Goal: Task Accomplishment & Management: Use online tool/utility

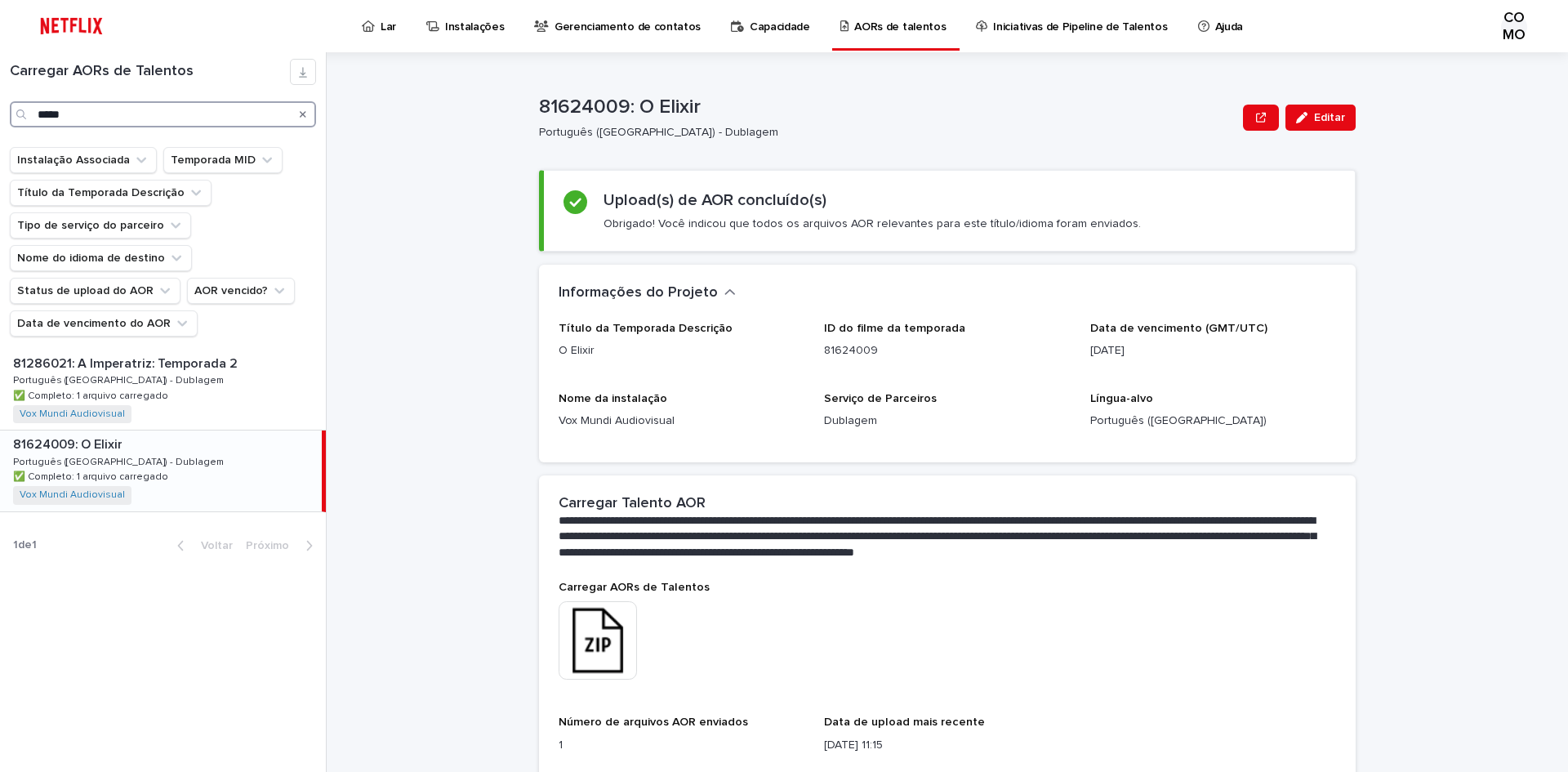
drag, startPoint x: 0, startPoint y: 0, endPoint x: 0, endPoint y: 108, distance: 108.0
click at [0, 108] on div "Carregar AORs de Talentos *****" at bounding box center [163, 93] width 326 height 68
paste input "**********"
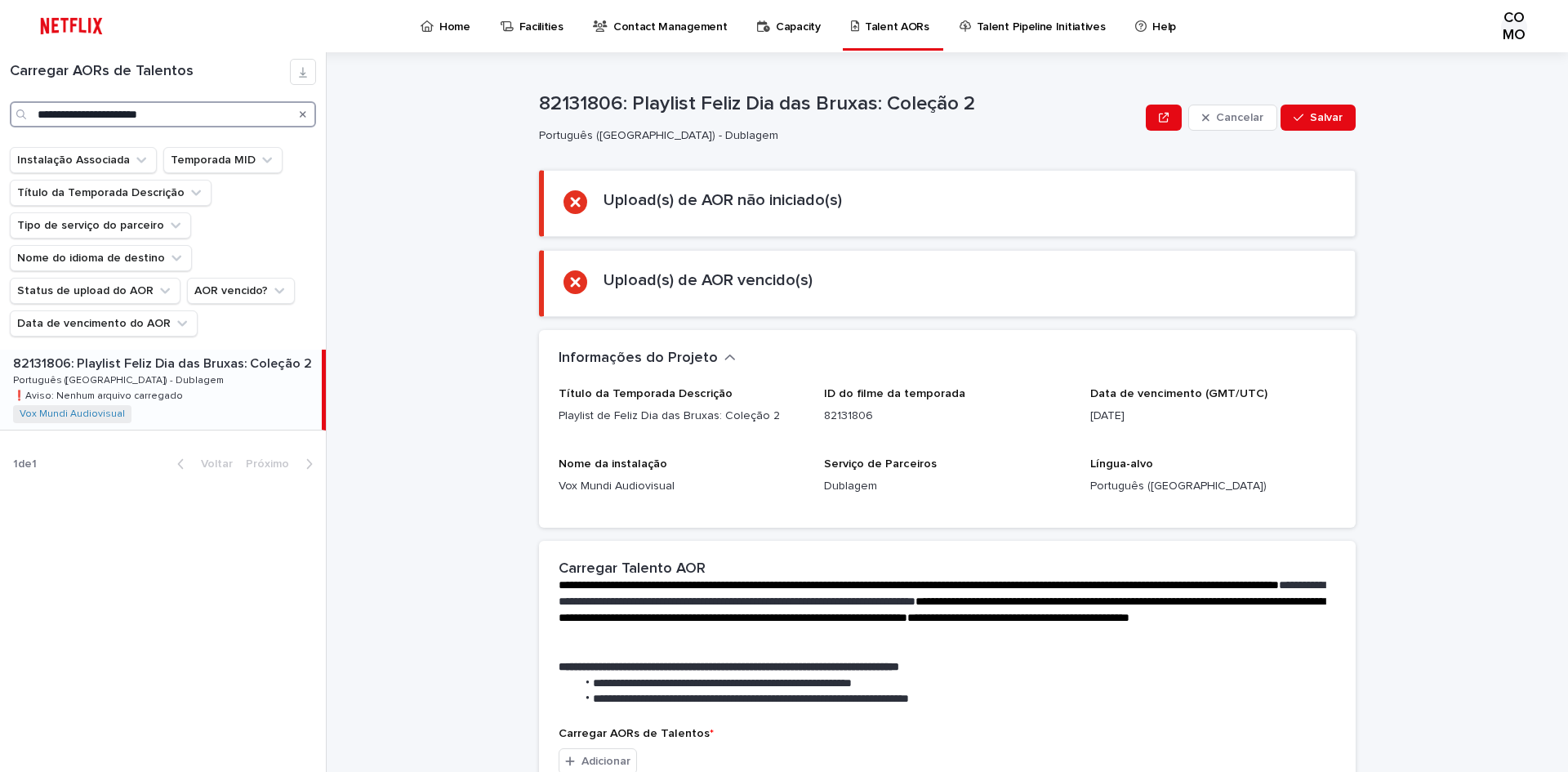
type input "**********"
click at [149, 402] on div "82131806: Playlist Feliz Dia das Bruxas: Coleção 2 82131806: Playlist Feliz Dia…" at bounding box center [160, 390] width 322 height 80
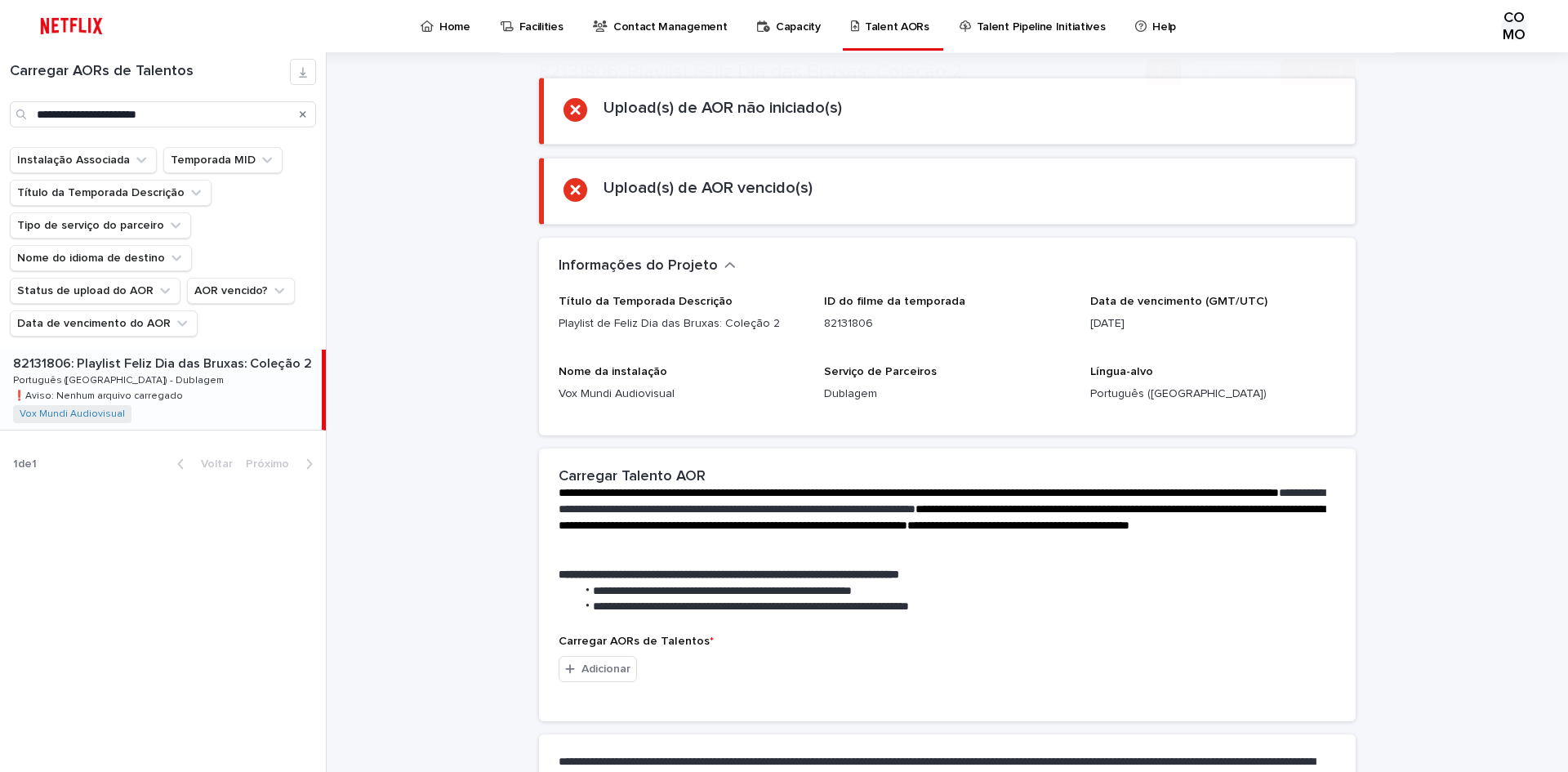
scroll to position [245, 0]
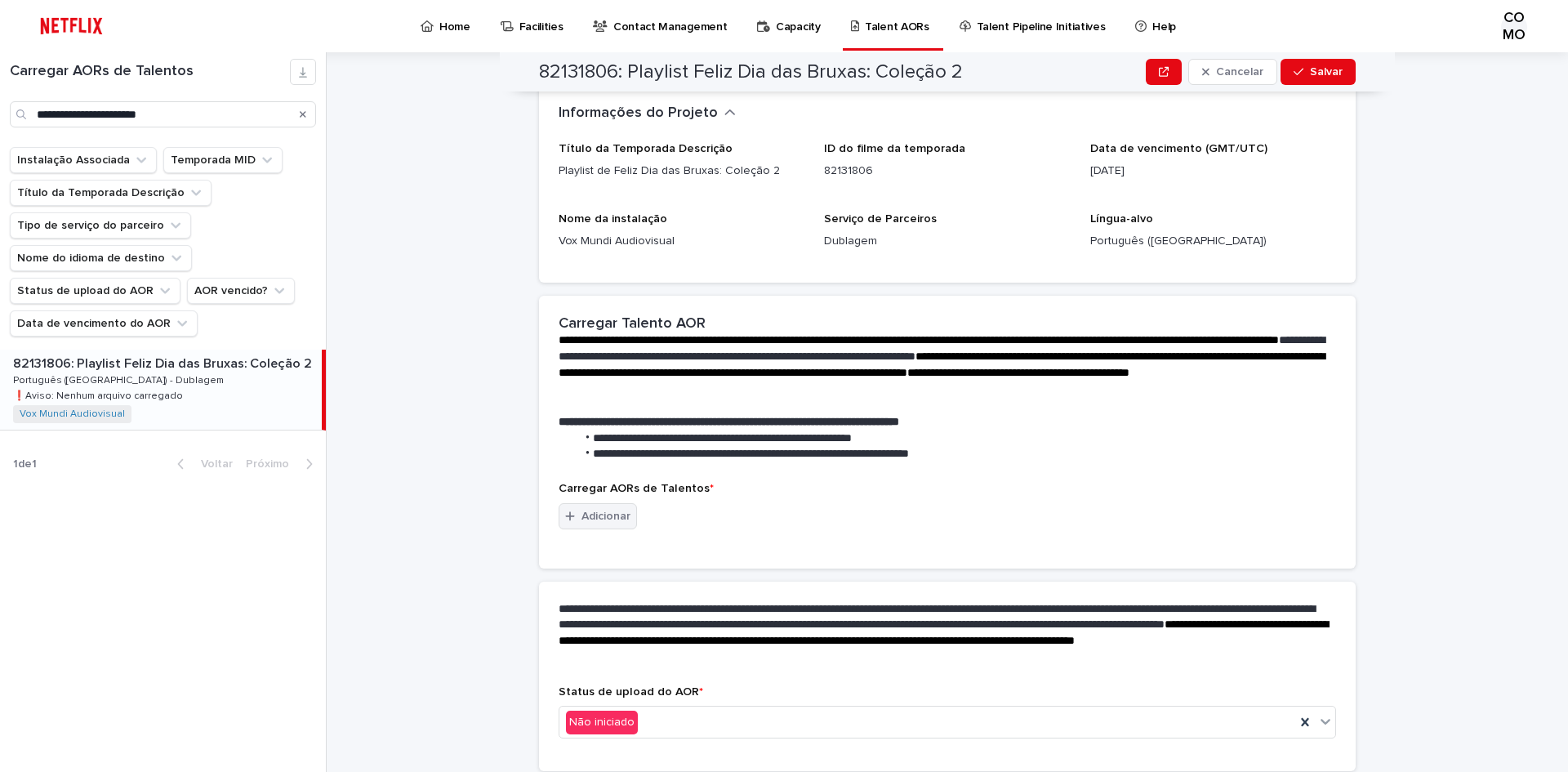
click at [597, 518] on font "Adicionar" at bounding box center [606, 516] width 49 height 11
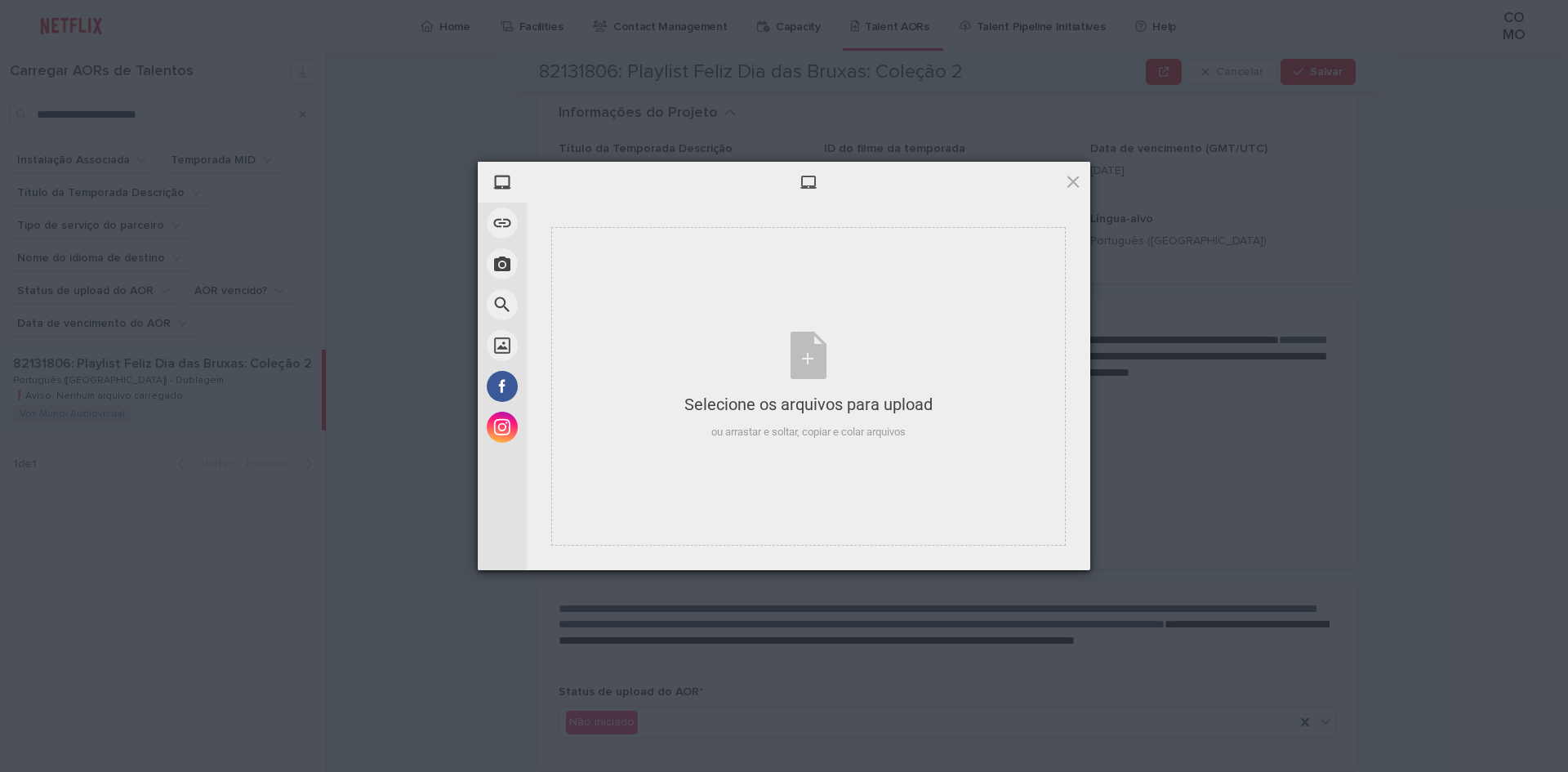
click at [1064, 182] on div at bounding box center [809, 182] width 564 height 41
click at [1067, 186] on span at bounding box center [1073, 182] width 18 height 18
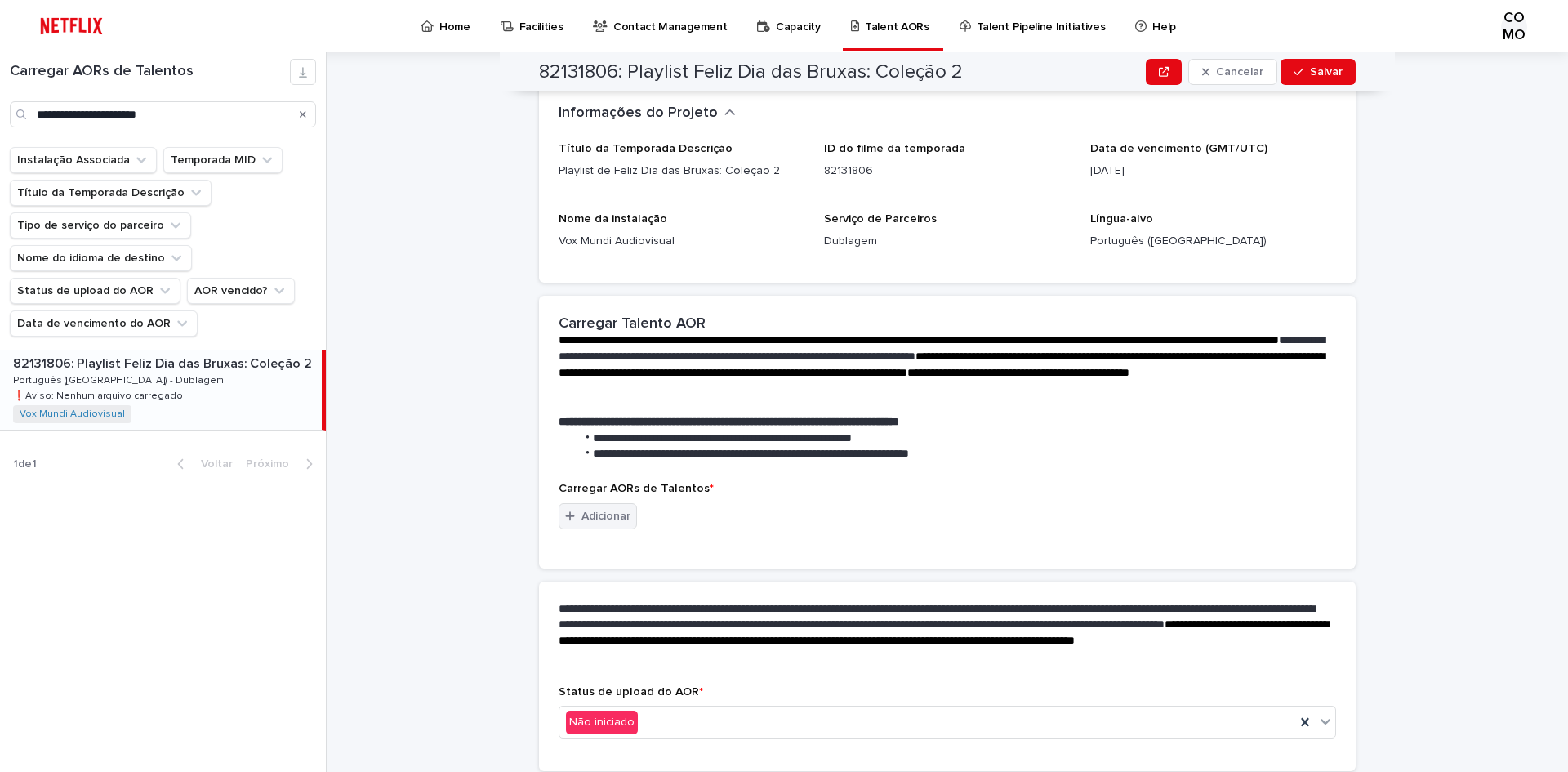
click at [609, 513] on font "Adicionar" at bounding box center [606, 516] width 49 height 11
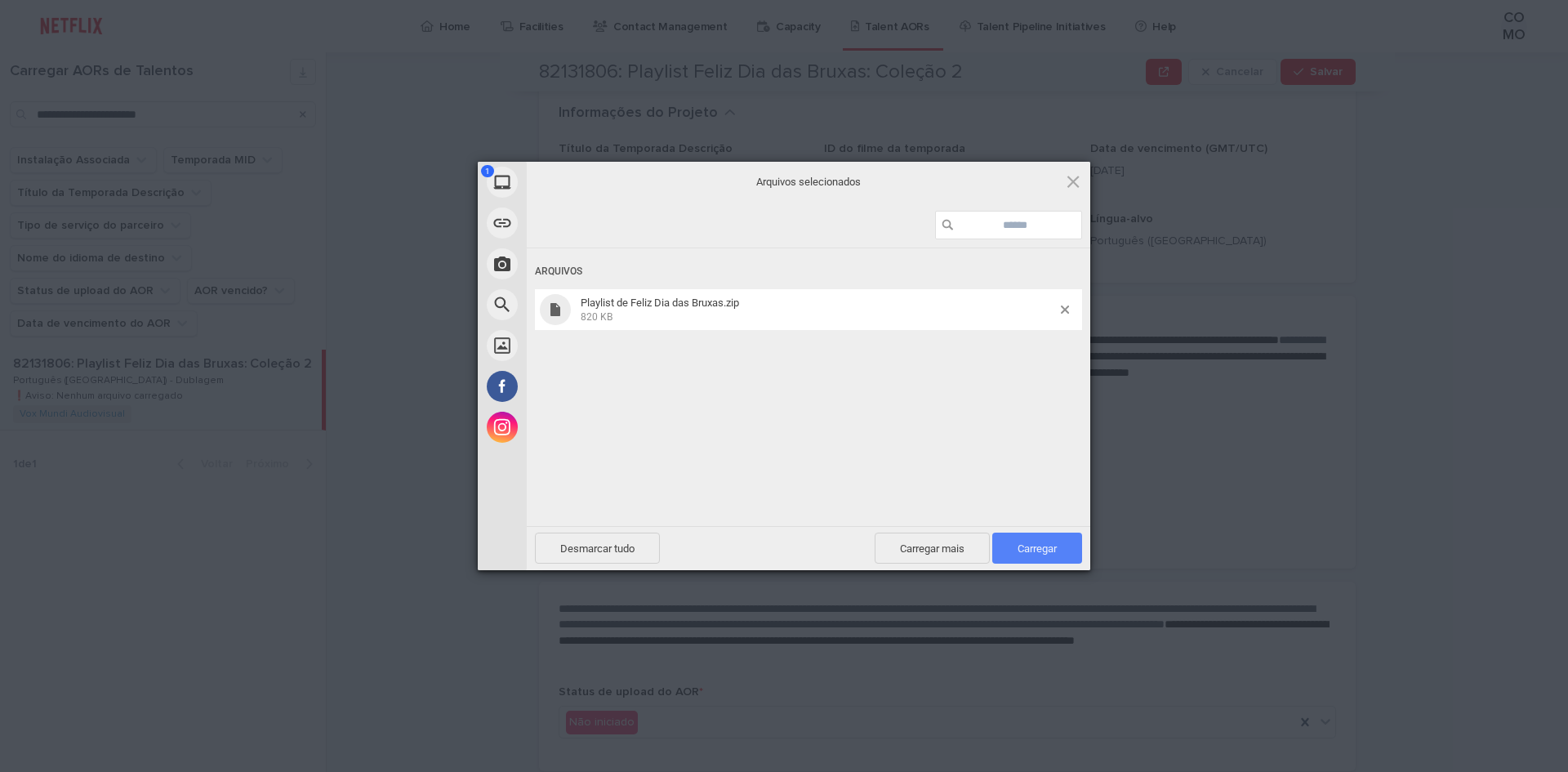
click at [1051, 552] on font "Carregar" at bounding box center [1037, 548] width 39 height 12
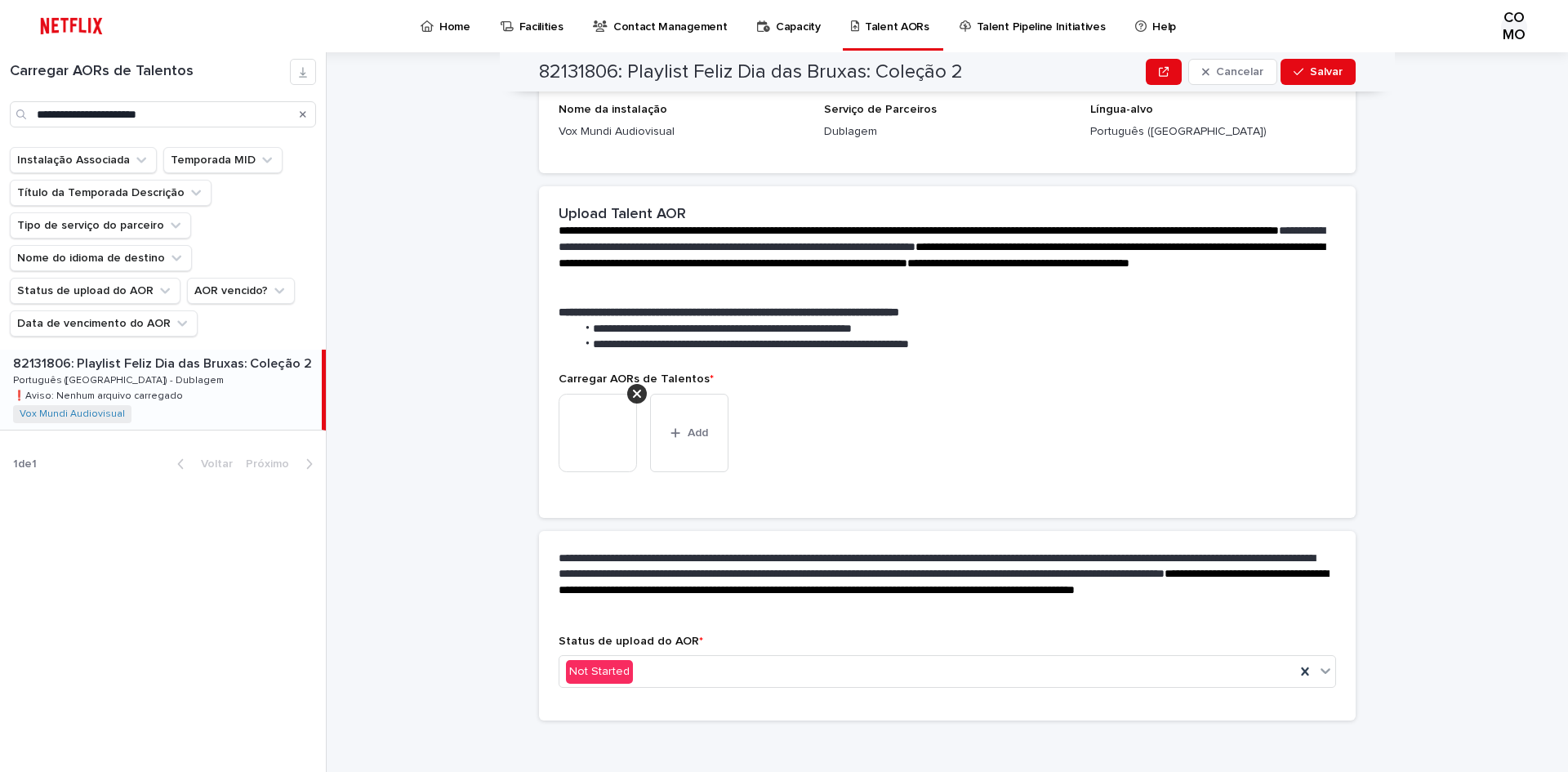
scroll to position [234, 0]
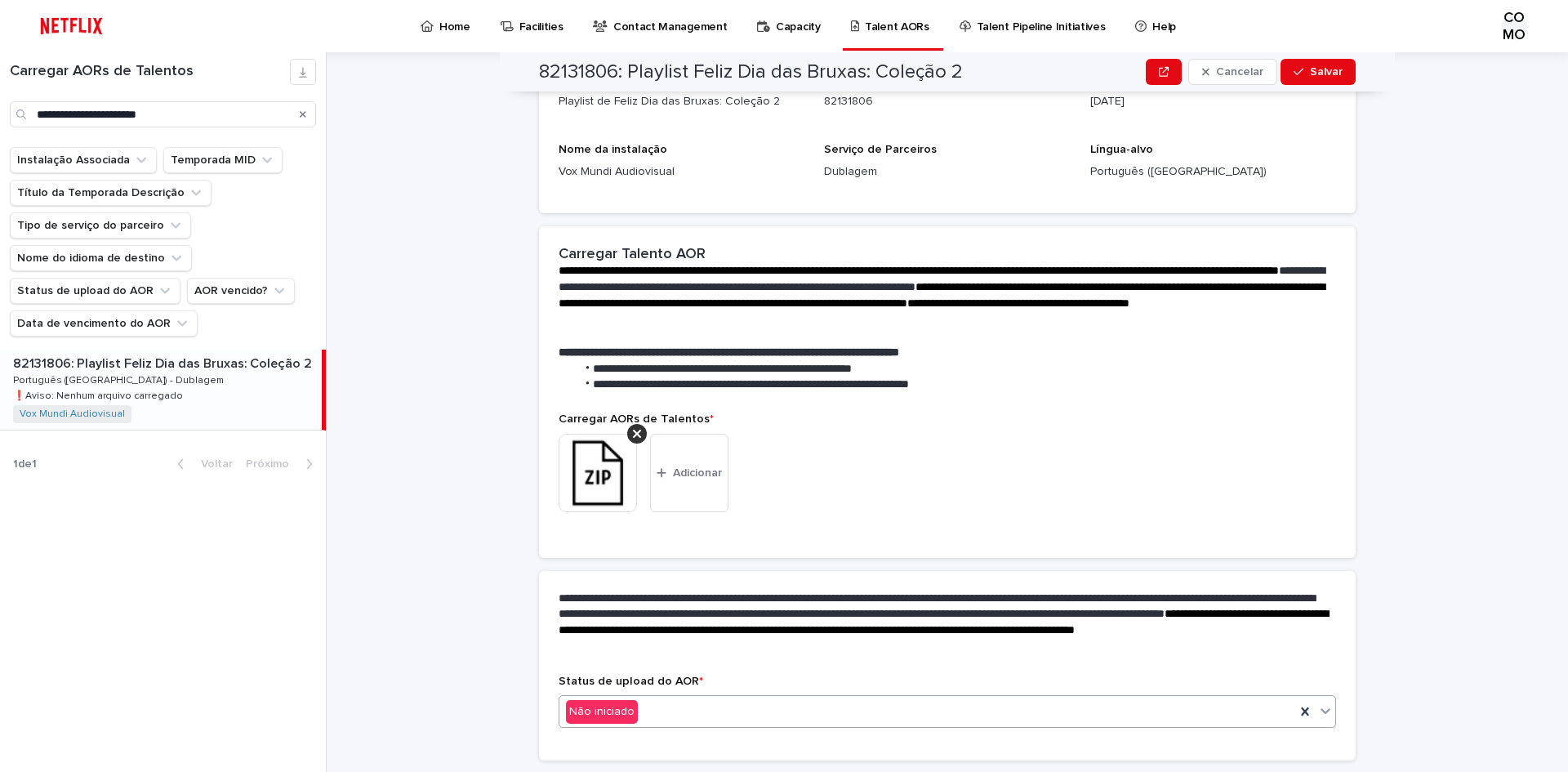
click at [1317, 716] on icon at bounding box center [1325, 711] width 17 height 17
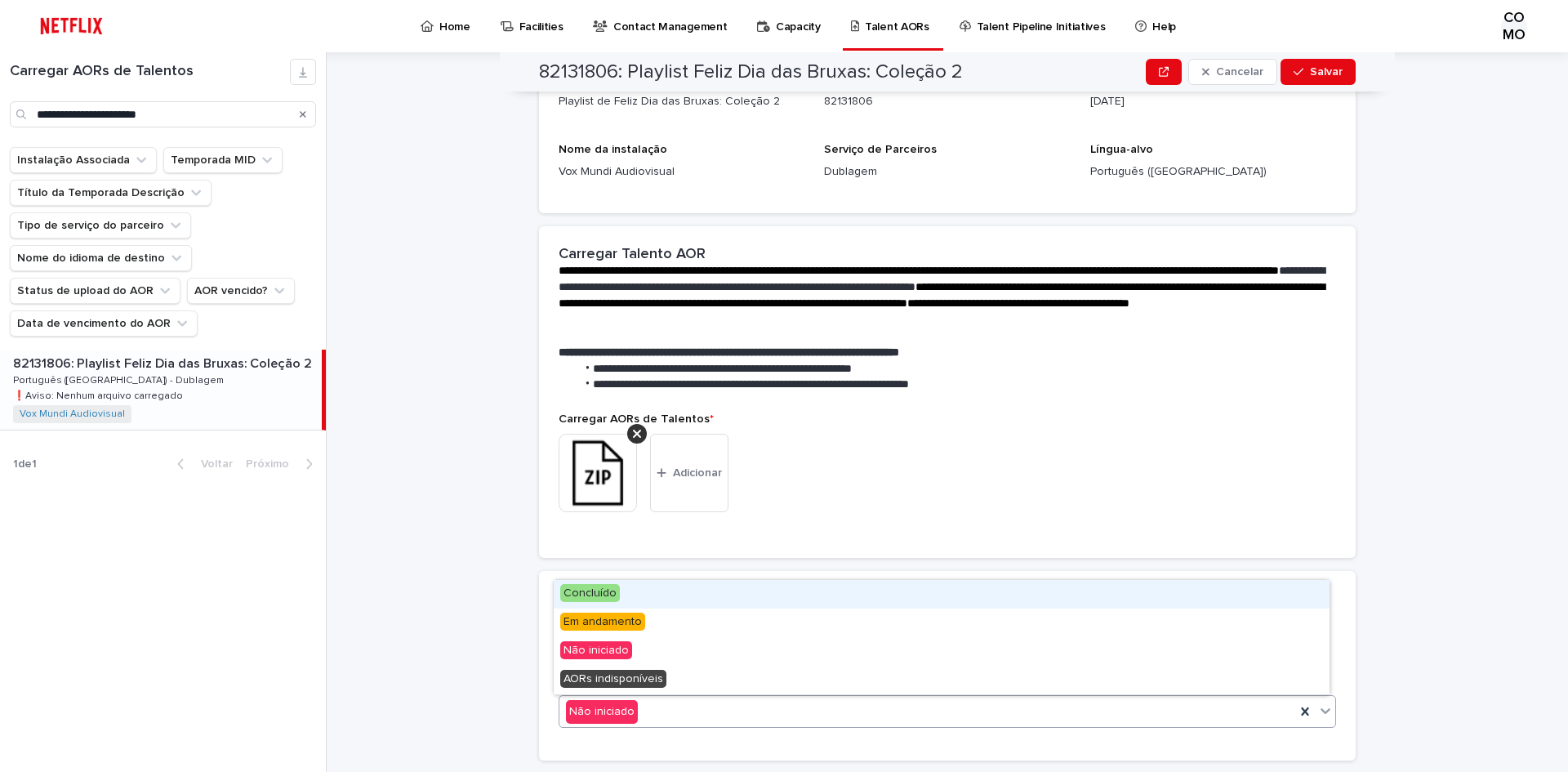
click at [596, 590] on font "Concluído" at bounding box center [590, 593] width 53 height 11
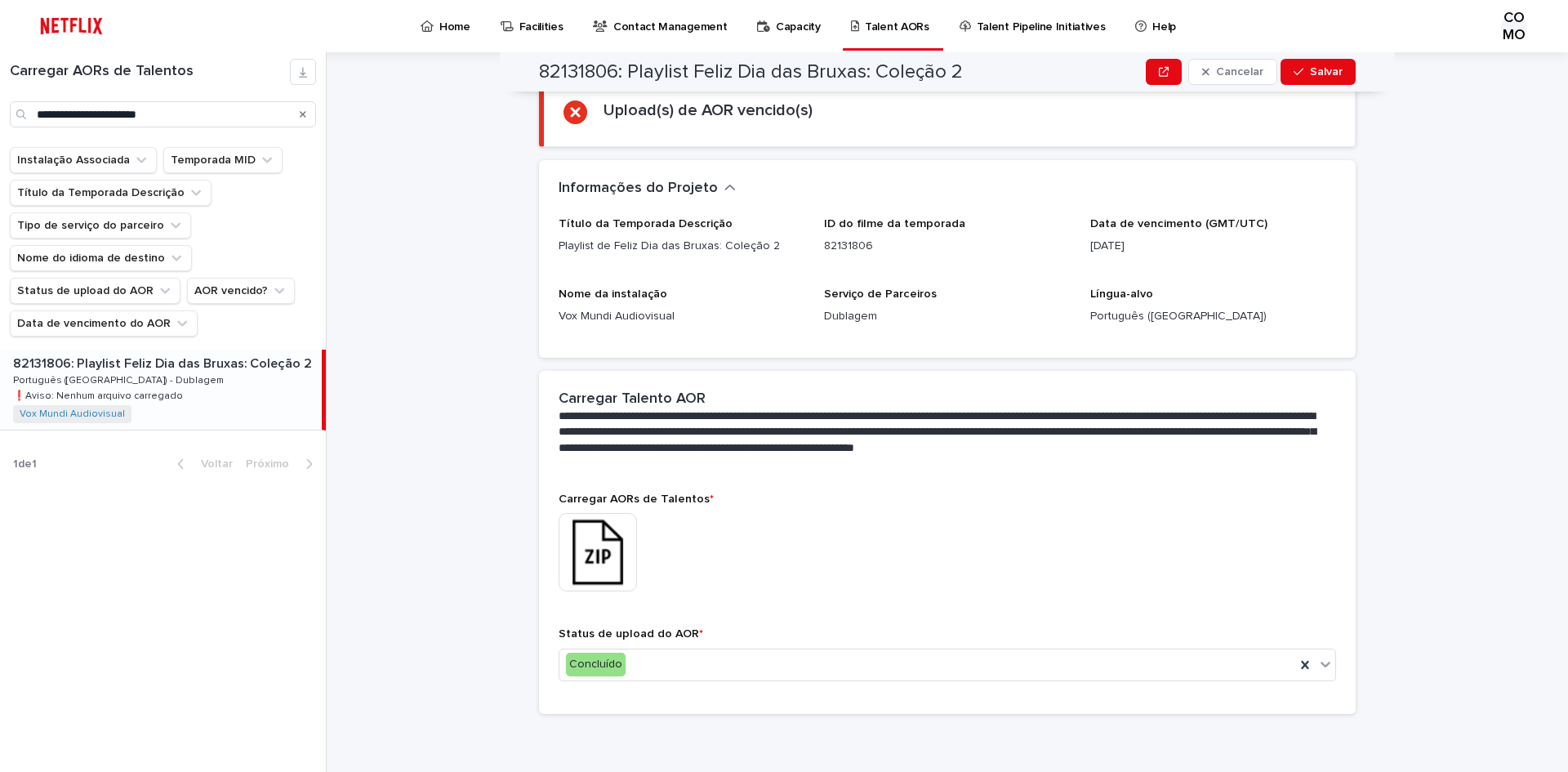
scroll to position [185, 0]
click at [1318, 76] on font "Salvar" at bounding box center [1326, 71] width 32 height 11
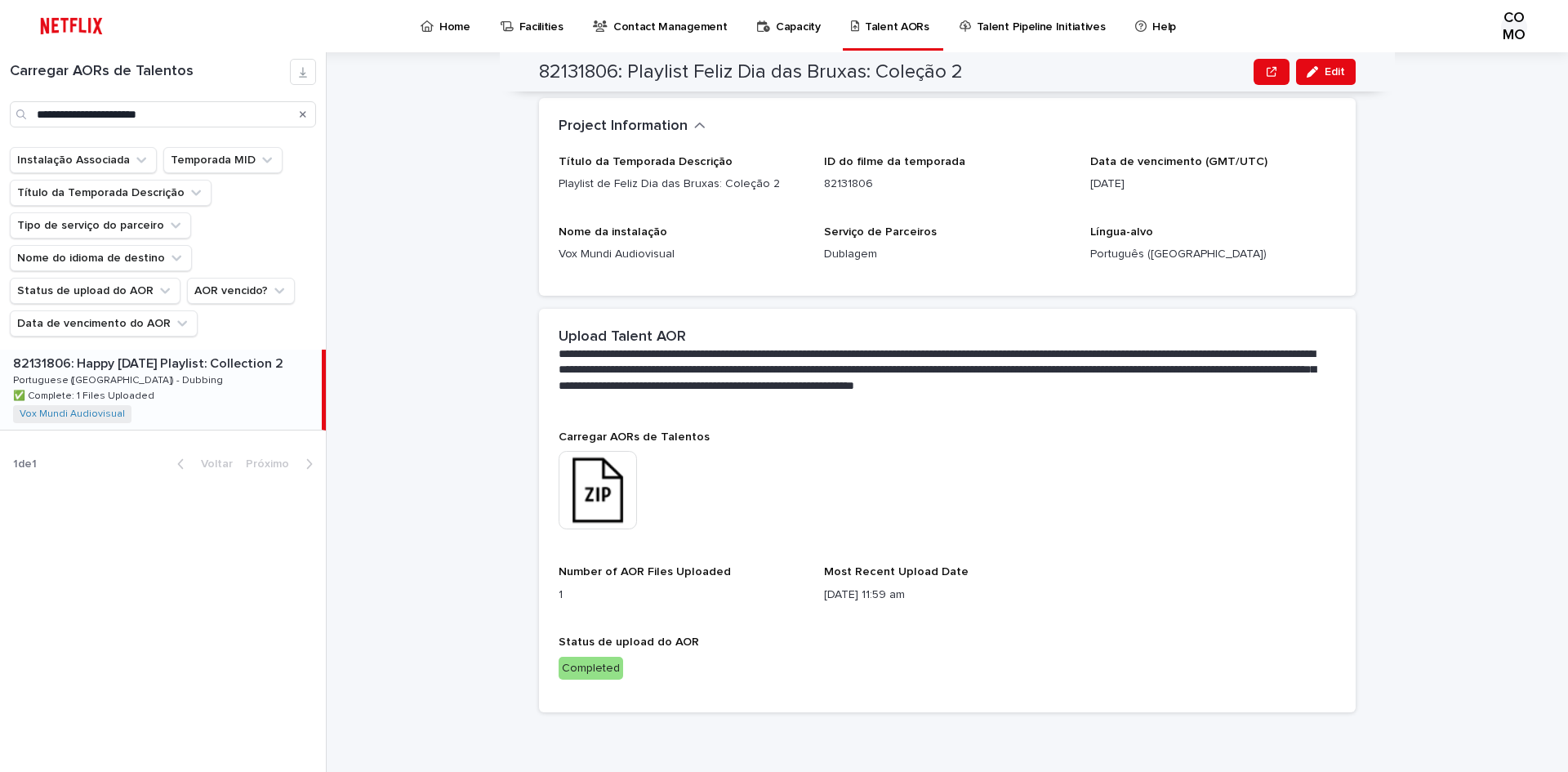
scroll to position [167, 0]
